Goal: Task Accomplishment & Management: Manage account settings

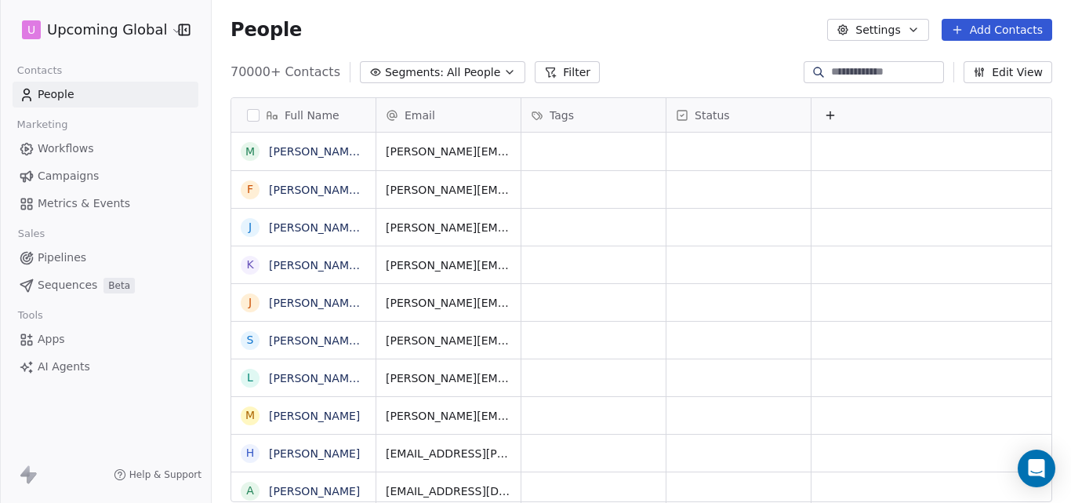
scroll to position [430, 848]
click at [503, 72] on icon "button" at bounding box center [509, 72] width 13 height 13
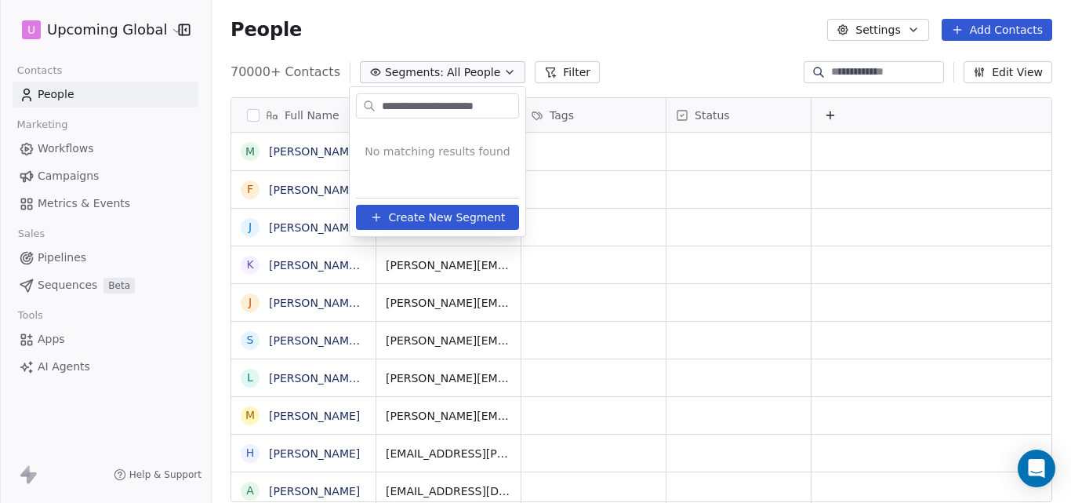
scroll to position [0, 0]
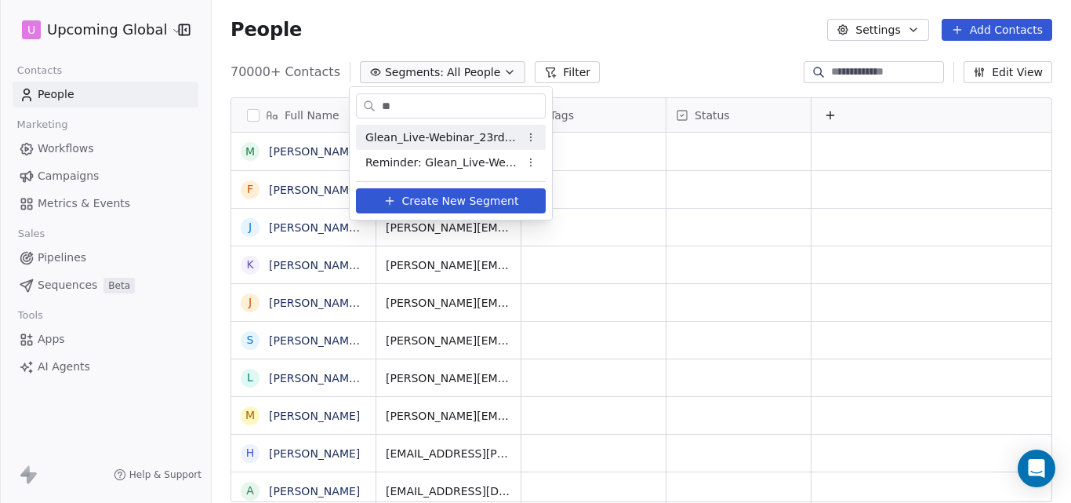
type input "*"
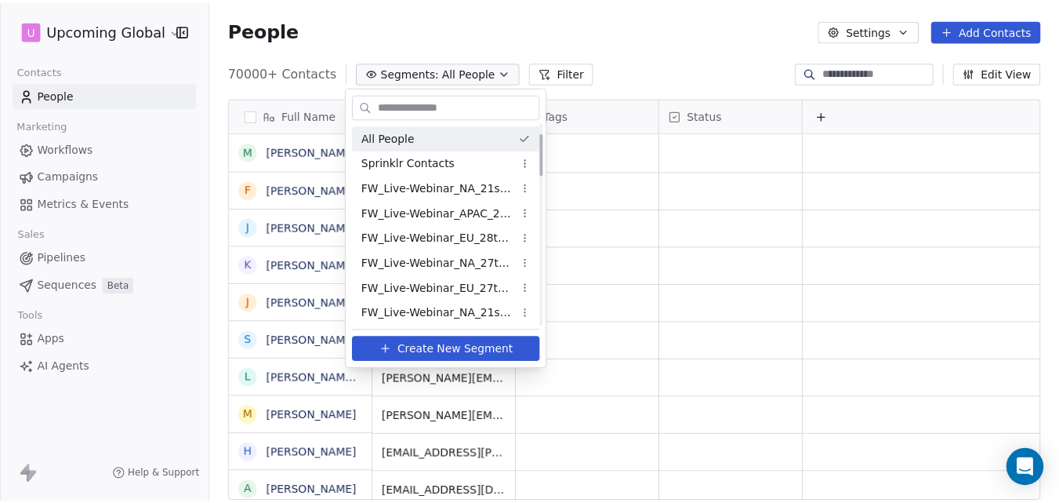
scroll to position [50, 0]
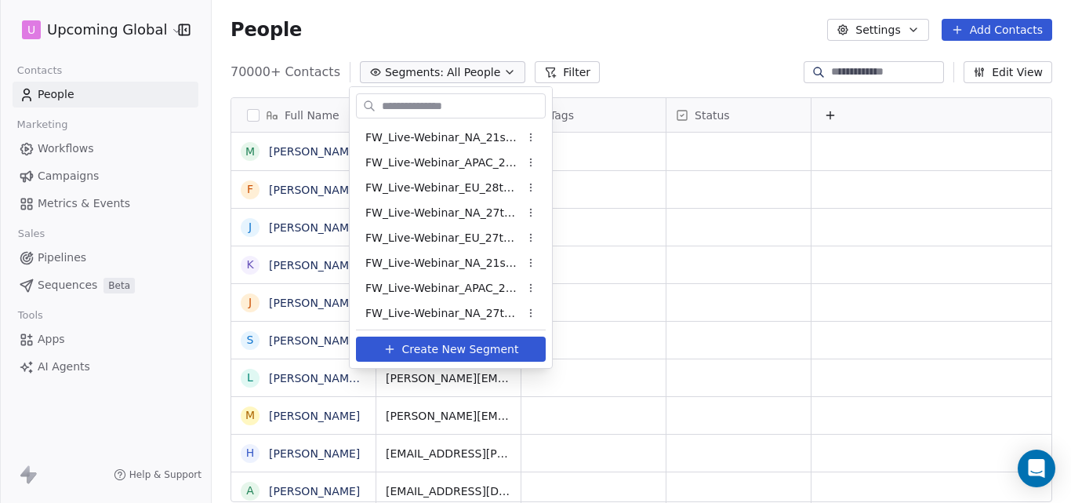
click at [462, 9] on html "U Upcoming Global Contacts People Marketing Workflows Campaigns Metrics & Event…" at bounding box center [535, 251] width 1071 height 503
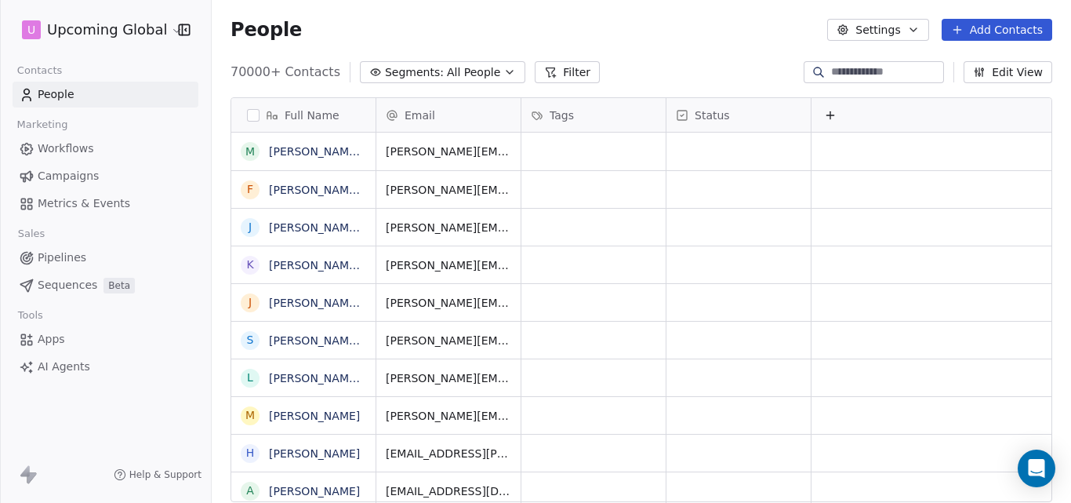
click at [992, 22] on button "Add Contacts" at bounding box center [997, 30] width 111 height 22
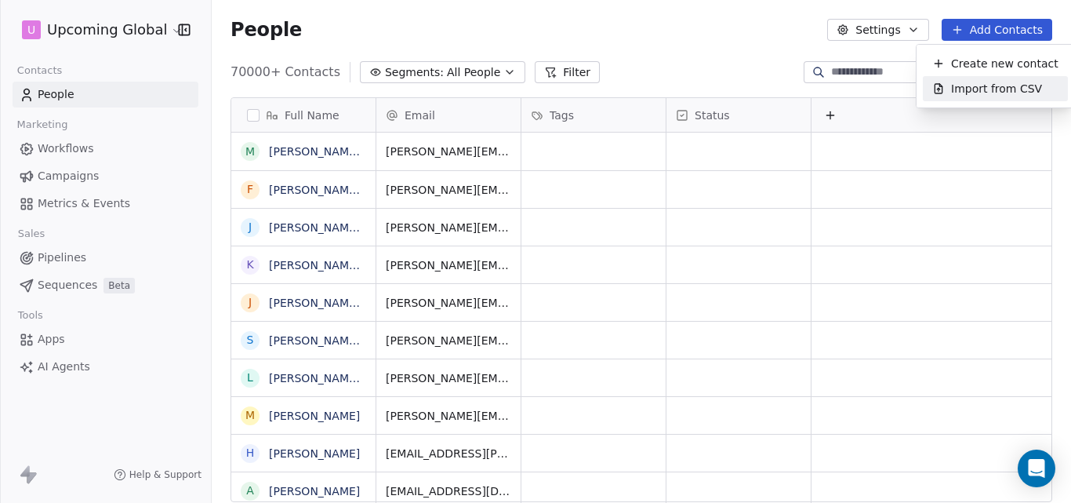
click at [979, 82] on span "Import from CSV" at bounding box center [996, 89] width 91 height 16
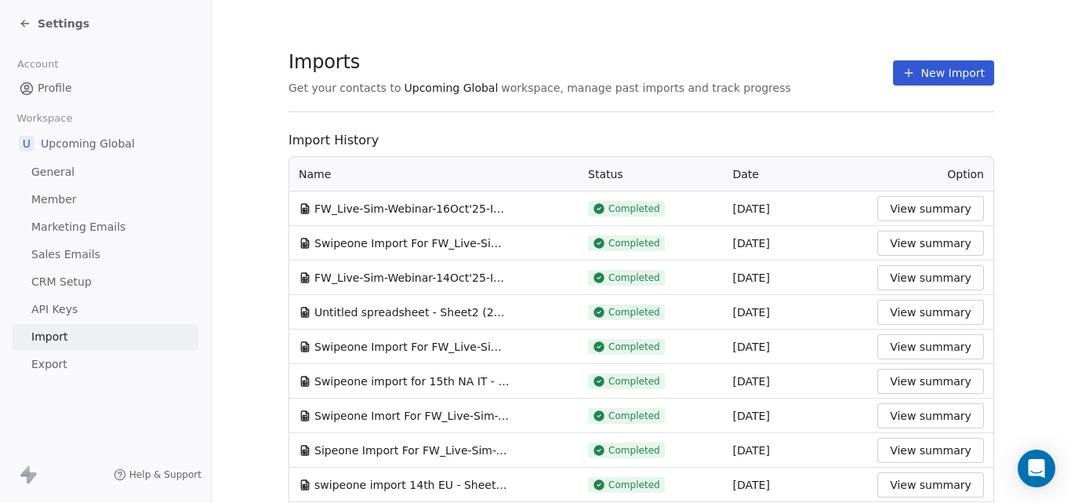
click at [918, 76] on button "New Import" at bounding box center [943, 72] width 101 height 25
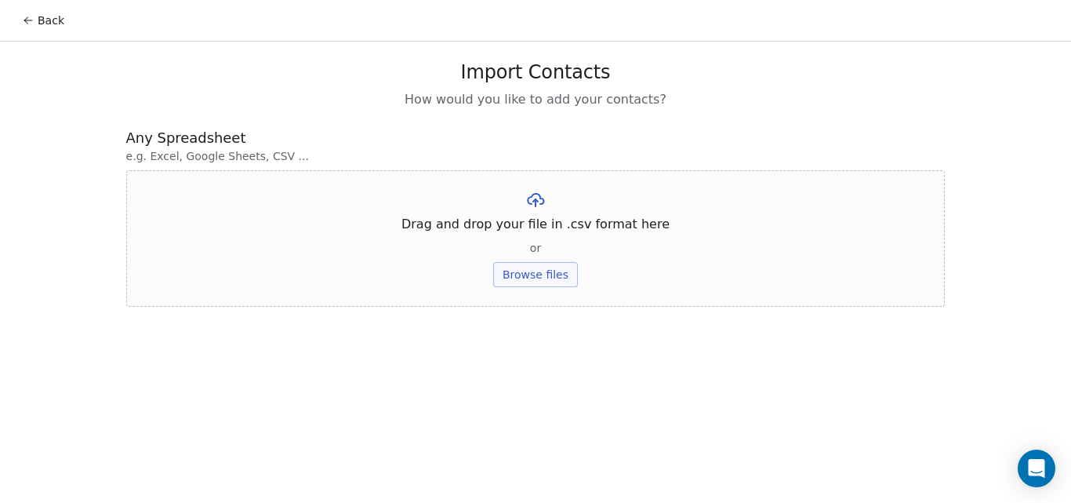
click at [536, 272] on button "Browse files" at bounding box center [535, 274] width 85 height 25
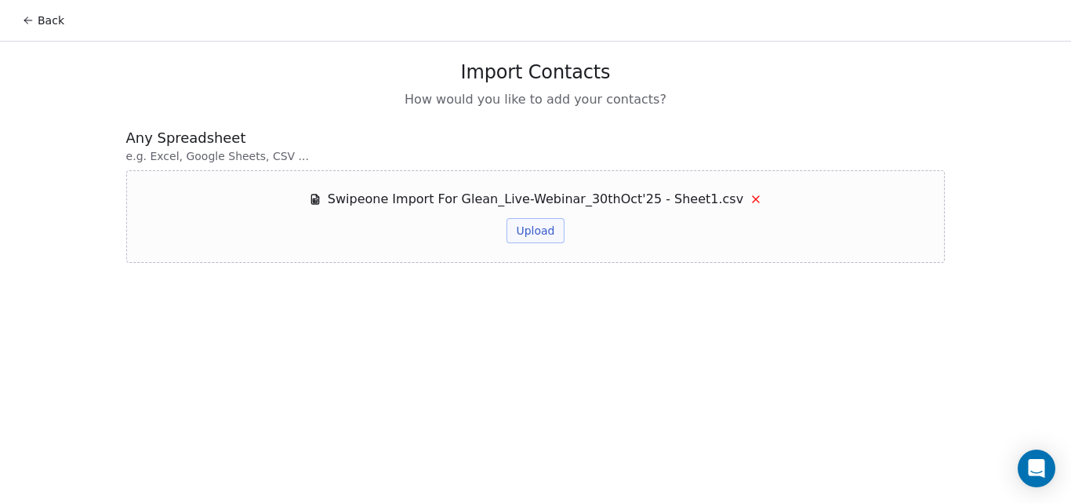
click at [547, 232] on button "Upload" at bounding box center [535, 230] width 57 height 25
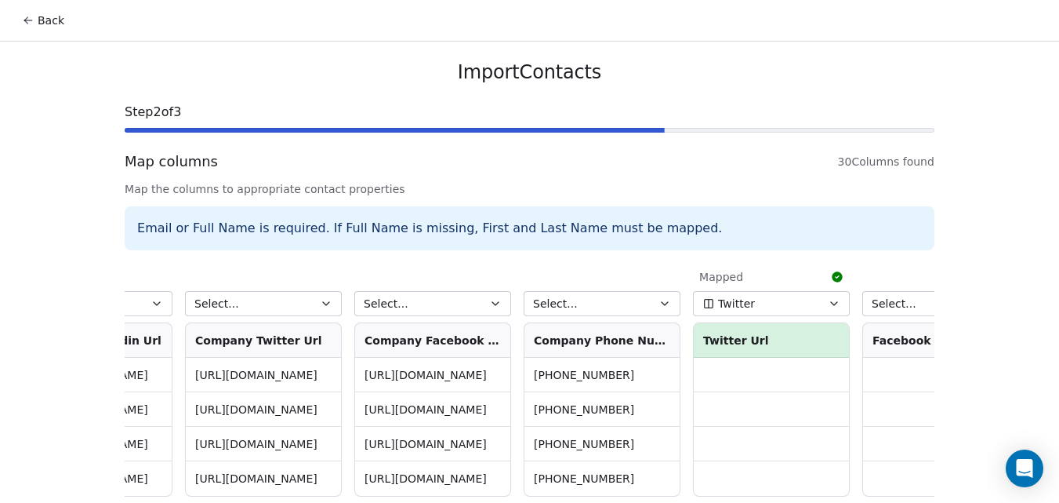
scroll to position [0, 4176]
click at [595, 307] on button "Select..." at bounding box center [599, 303] width 157 height 25
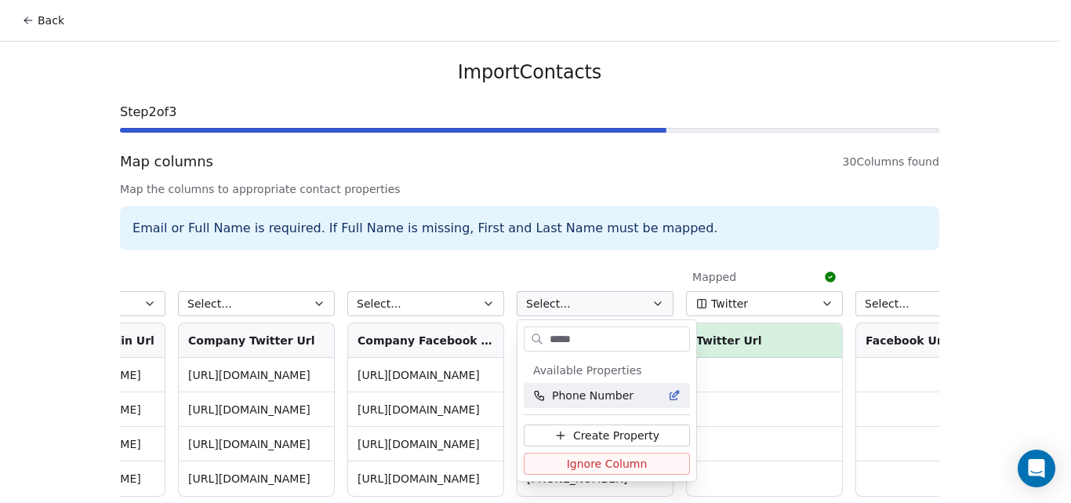
type input "*****"
click at [595, 398] on span "Phone Number" at bounding box center [593, 395] width 82 height 16
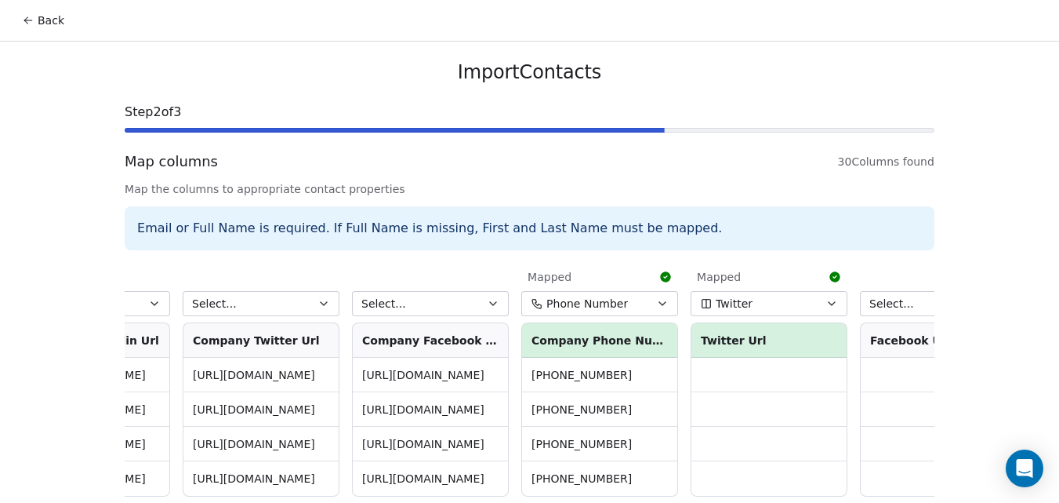
scroll to position [71, 0]
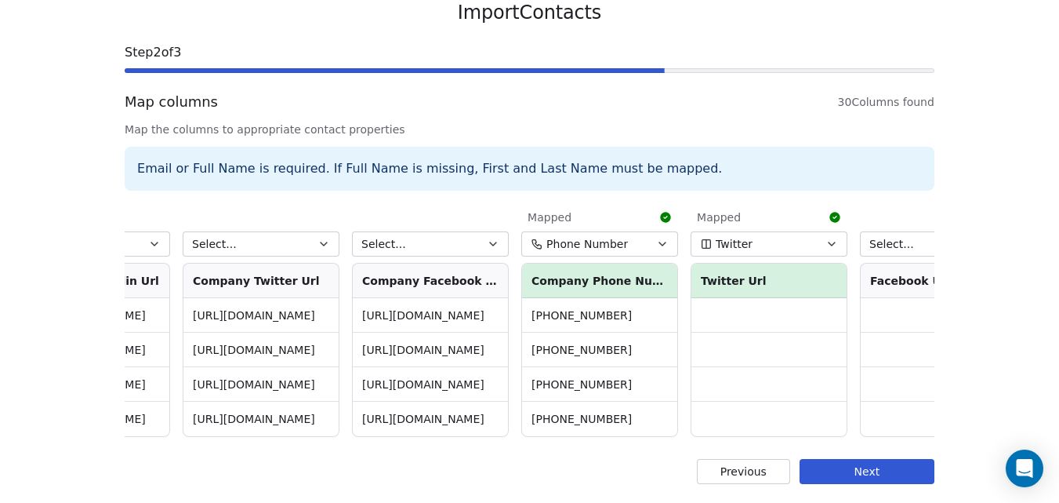
click at [886, 471] on button "Next" at bounding box center [867, 471] width 135 height 25
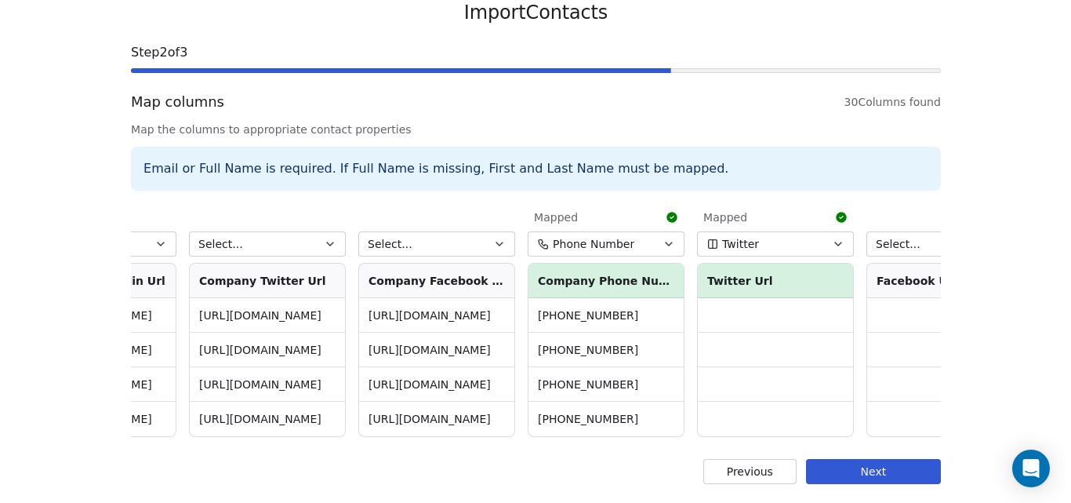
scroll to position [0, 0]
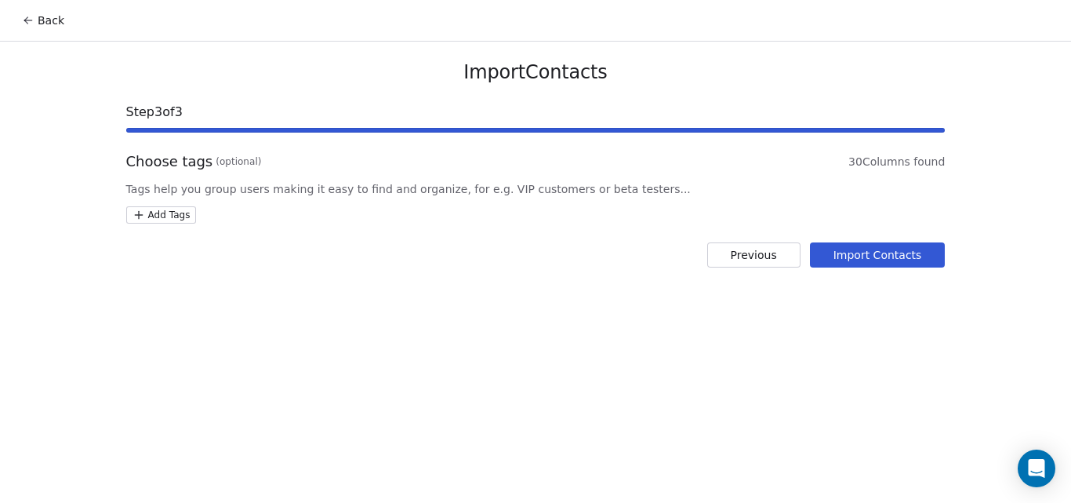
click at [873, 258] on button "Import Contacts" at bounding box center [878, 254] width 136 height 25
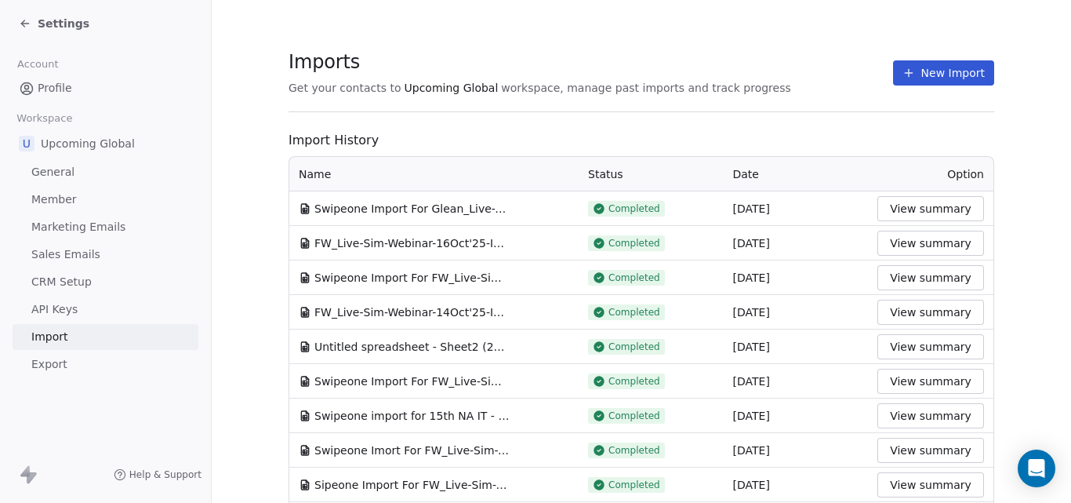
click at [938, 208] on button "View summary" at bounding box center [930, 208] width 107 height 25
click at [35, 24] on div "Settings" at bounding box center [54, 24] width 71 height 16
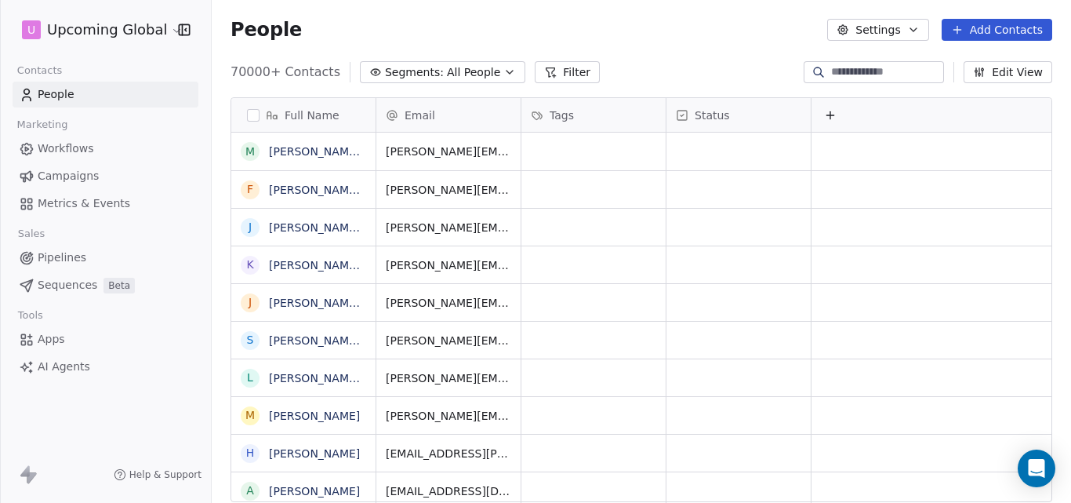
scroll to position [430, 848]
click at [547, 72] on button "Filter" at bounding box center [567, 72] width 65 height 22
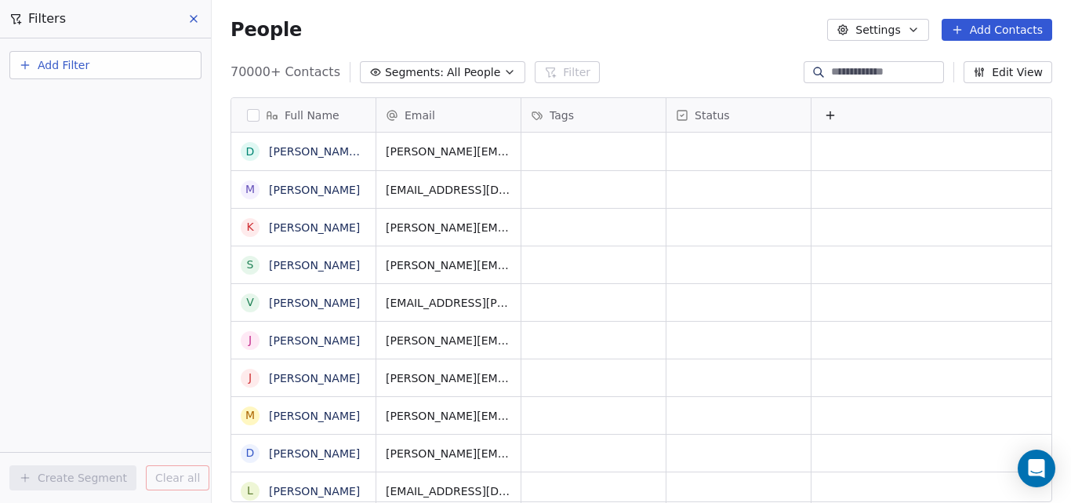
click at [61, 67] on span "Add Filter" at bounding box center [64, 65] width 52 height 16
click at [67, 97] on span "Contact properties" at bounding box center [77, 102] width 102 height 16
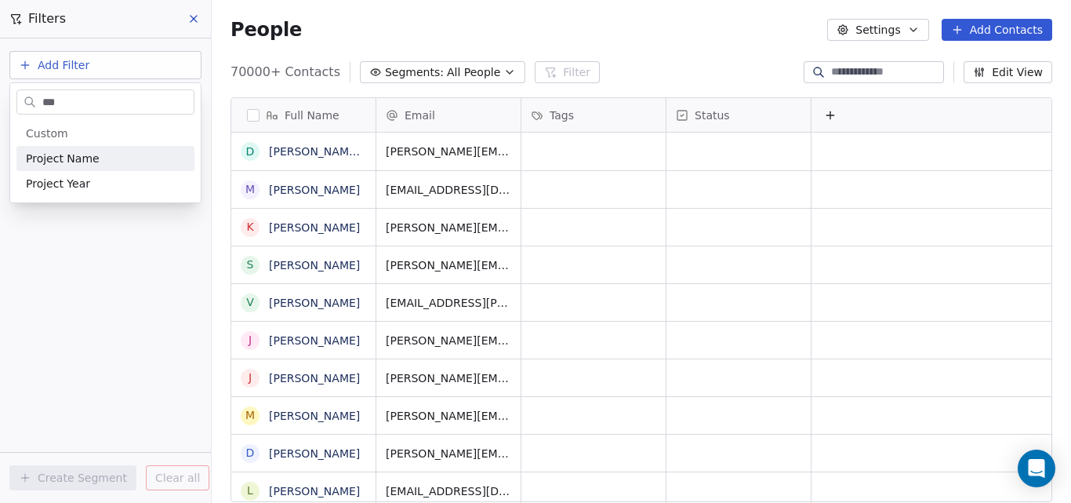
type input "***"
click at [86, 155] on span "Project Name" at bounding box center [63, 159] width 74 height 16
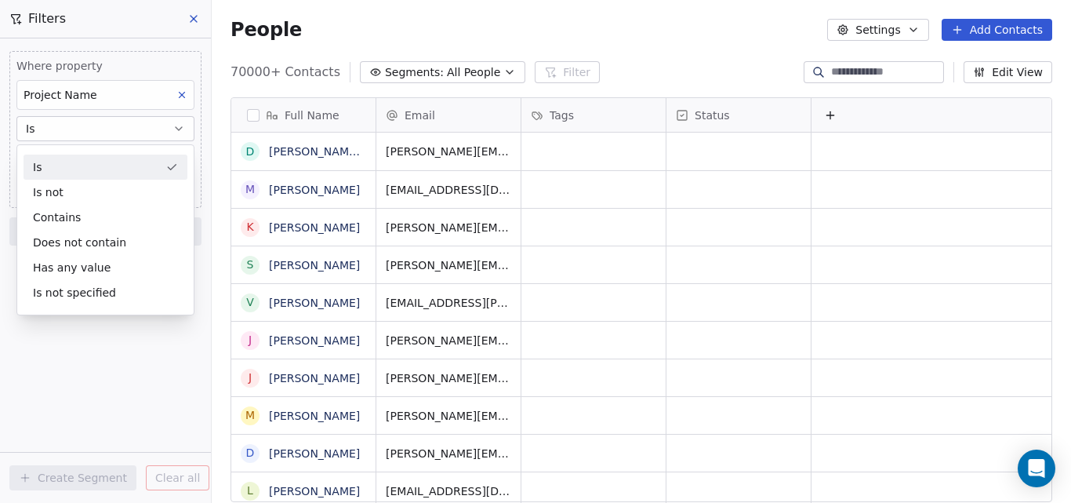
click at [88, 162] on div "Is" at bounding box center [106, 166] width 164 height 25
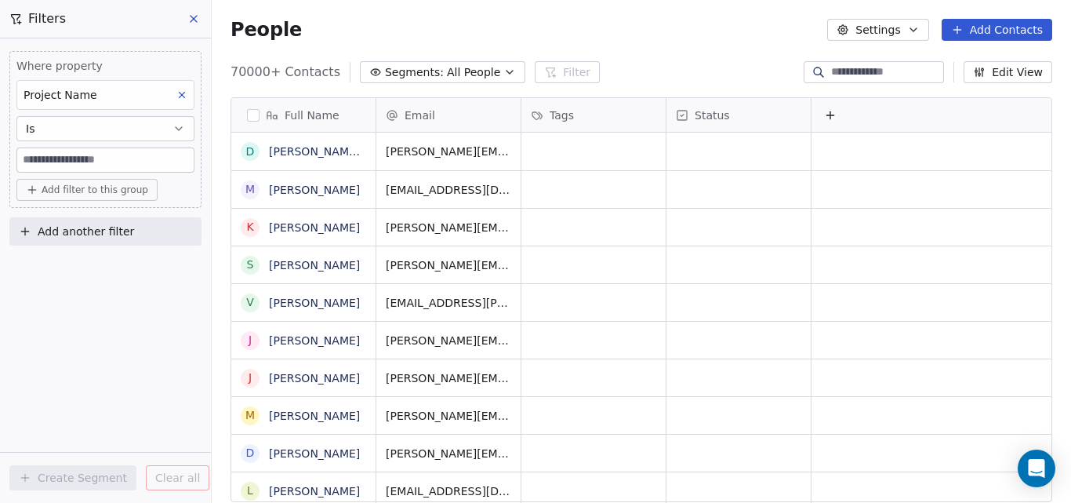
click at [88, 162] on input at bounding box center [105, 160] width 176 height 24
paste input "**********"
type input "**********"
click at [96, 191] on span "Add filter to this group" at bounding box center [95, 189] width 107 height 13
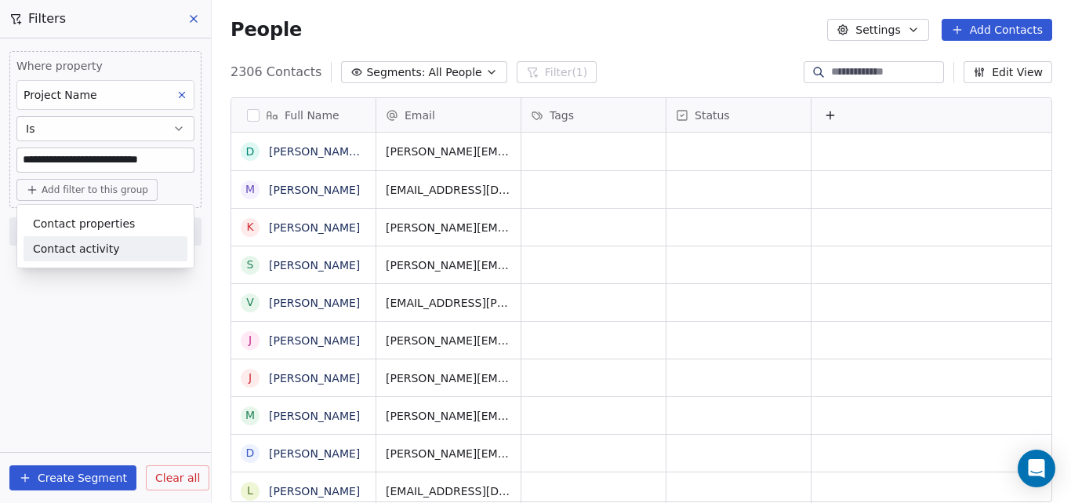
click at [67, 481] on html "**********" at bounding box center [535, 251] width 1071 height 503
click at [52, 478] on button "Create Segment" at bounding box center [72, 477] width 127 height 25
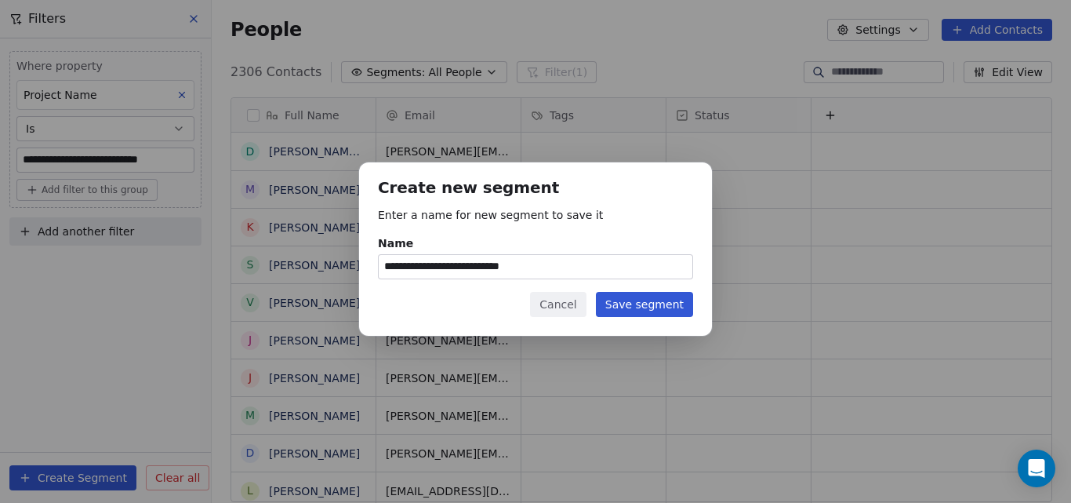
type input "**********"
click at [627, 304] on button "Save segment" at bounding box center [644, 304] width 97 height 25
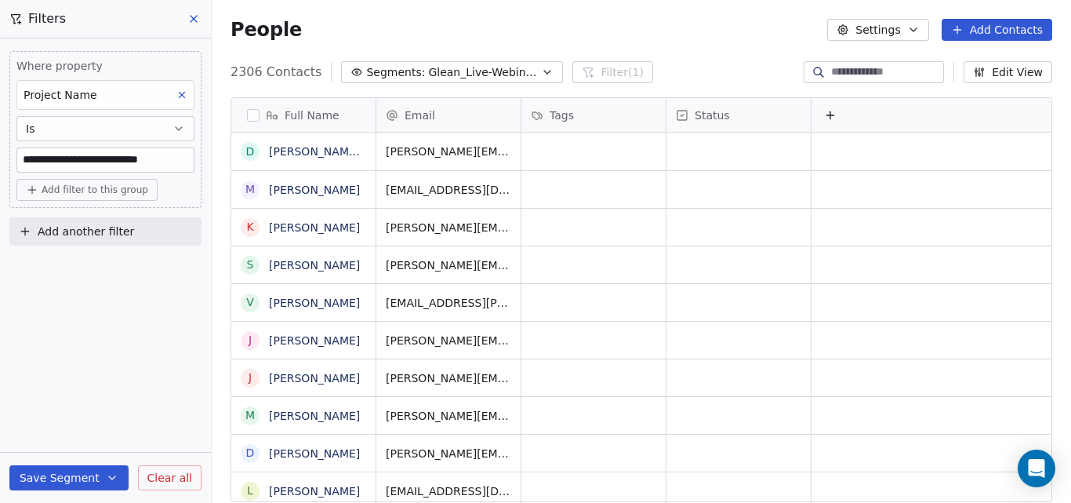
click at [193, 20] on icon at bounding box center [193, 19] width 13 height 13
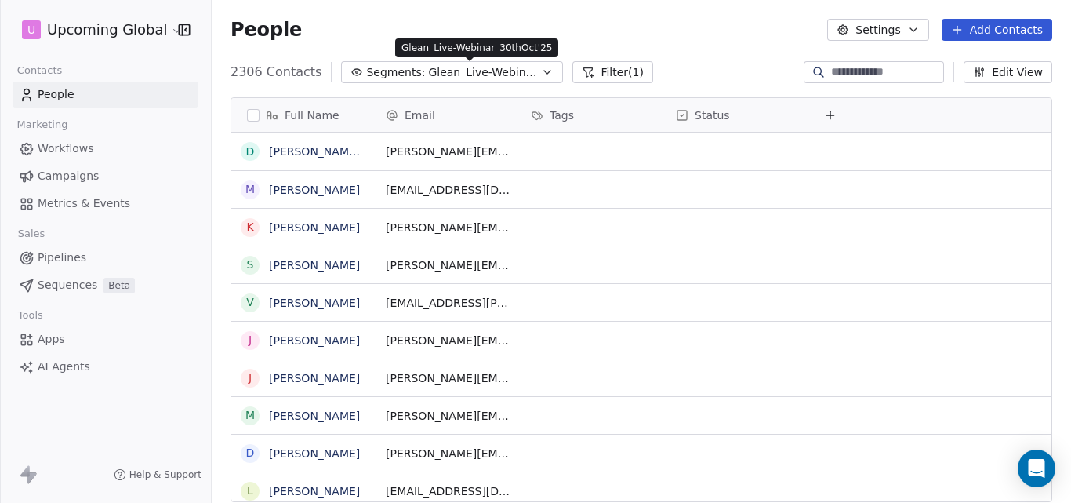
click at [522, 72] on span "Glean_Live-Webinar_30thOct'25" at bounding box center [483, 72] width 110 height 16
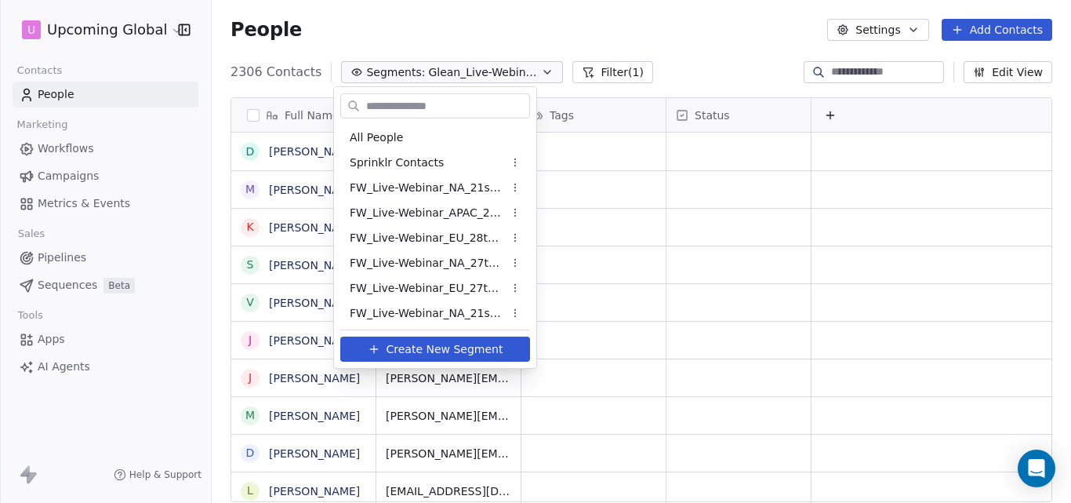
scroll to position [780, 0]
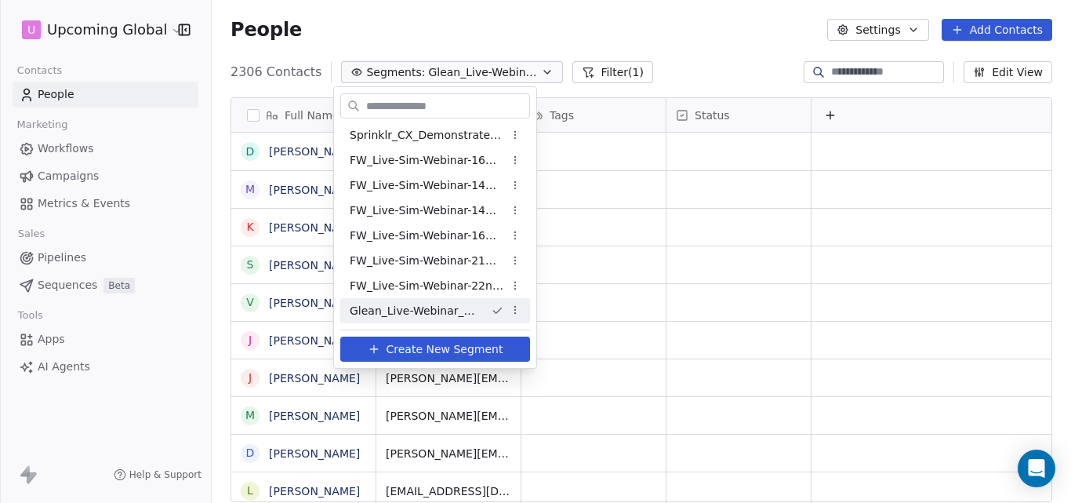
click at [449, 310] on span "Glean_Live-Webinar_30thOct'25" at bounding box center [414, 311] width 129 height 16
